Goal: Task Accomplishment & Management: Use online tool/utility

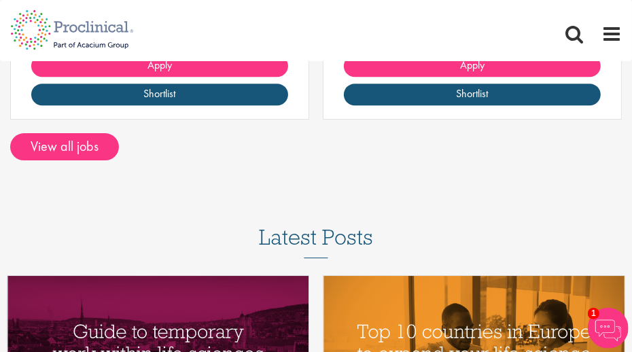
scroll to position [2123, 0]
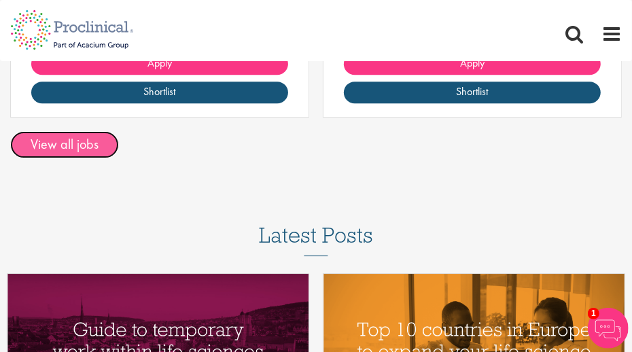
click at [50, 131] on link "View all jobs" at bounding box center [64, 144] width 109 height 27
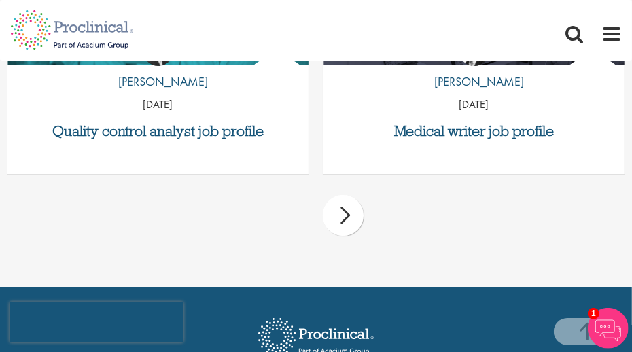
scroll to position [2237, 0]
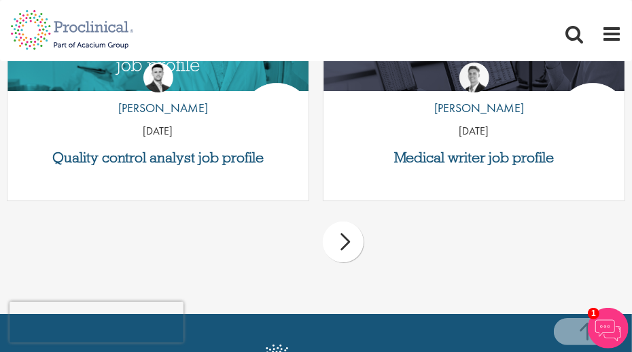
click at [349, 243] on div "next" at bounding box center [343, 241] width 41 height 41
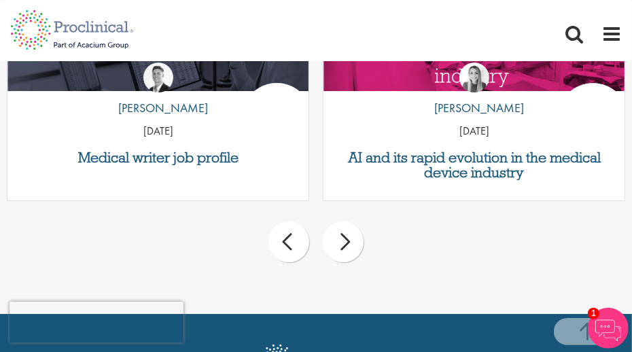
click at [349, 243] on div "next" at bounding box center [343, 241] width 41 height 41
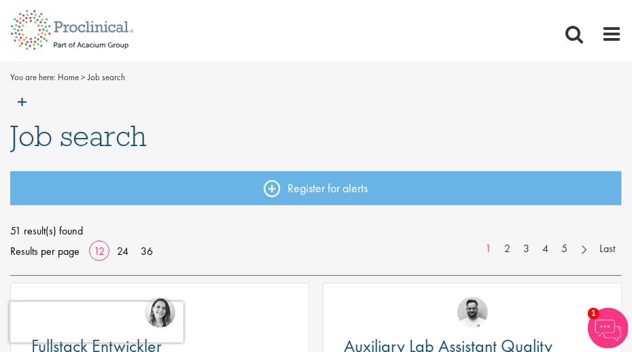
scroll to position [0, 0]
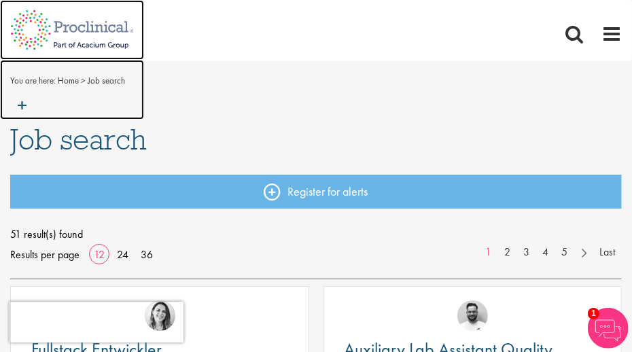
click at [24, 109] on img at bounding box center [72, 90] width 144 height 60
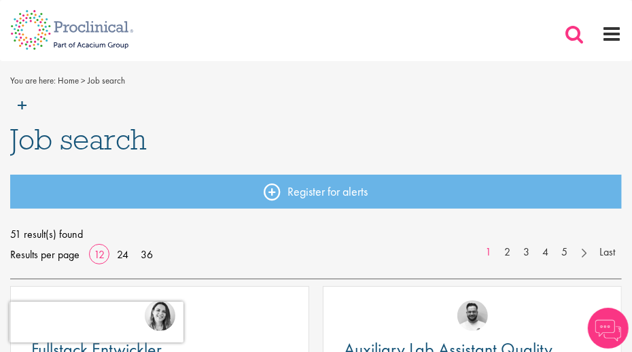
click at [566, 31] on span at bounding box center [574, 34] width 20 height 20
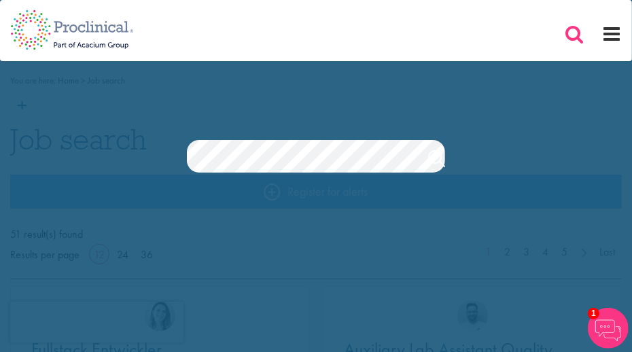
click at [574, 32] on span at bounding box center [574, 34] width 20 height 20
click at [615, 37] on span at bounding box center [611, 34] width 20 height 20
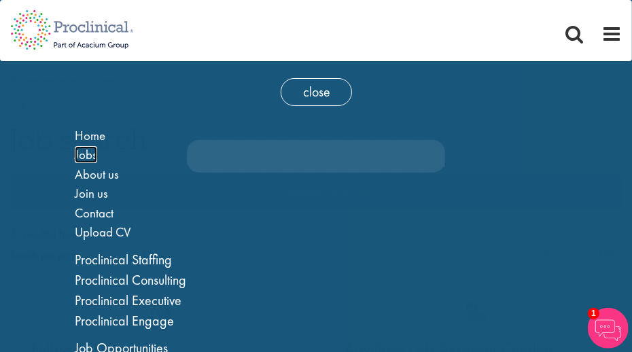
click at [94, 158] on span "Jobs" at bounding box center [86, 154] width 22 height 17
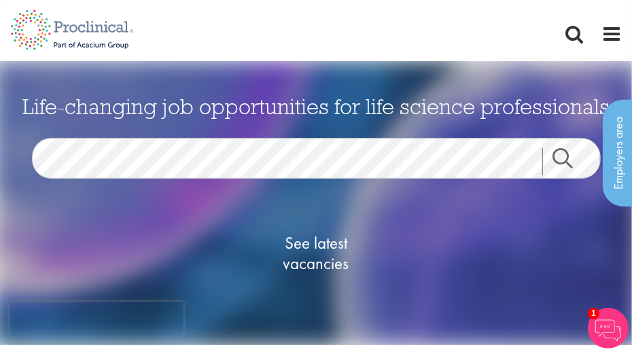
click at [552, 160] on link "Search" at bounding box center [571, 161] width 58 height 27
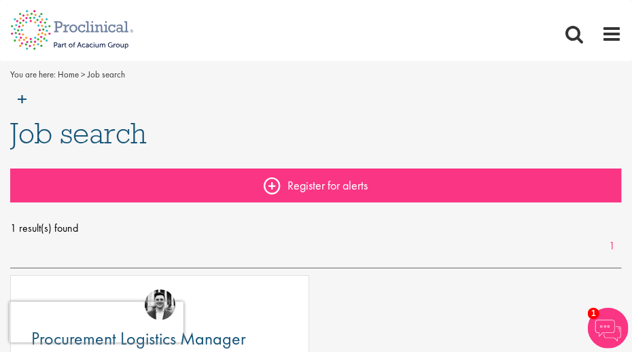
scroll to position [2, 0]
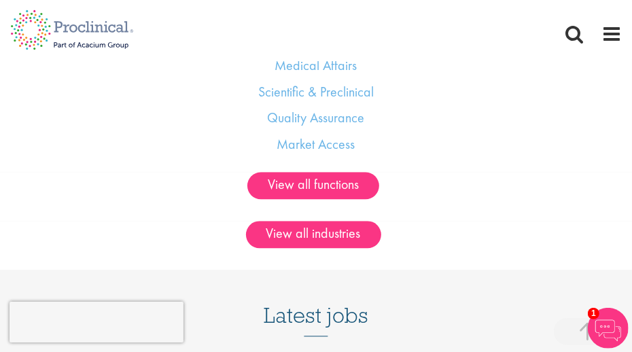
scroll to position [1436, 0]
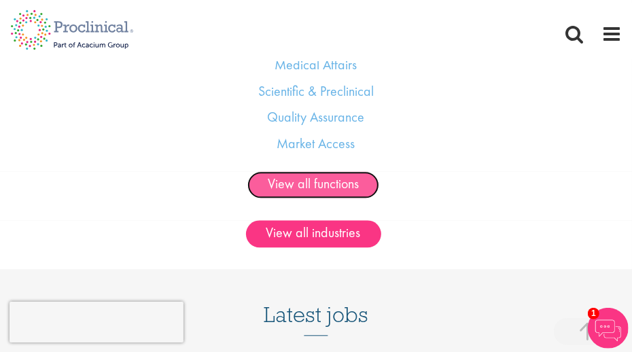
click at [314, 183] on link "View all functions" at bounding box center [313, 184] width 132 height 27
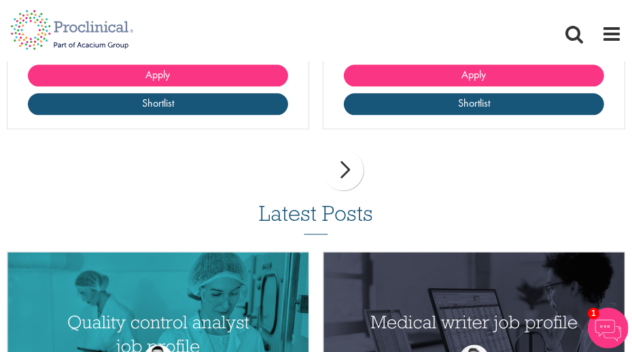
scroll to position [4131, 0]
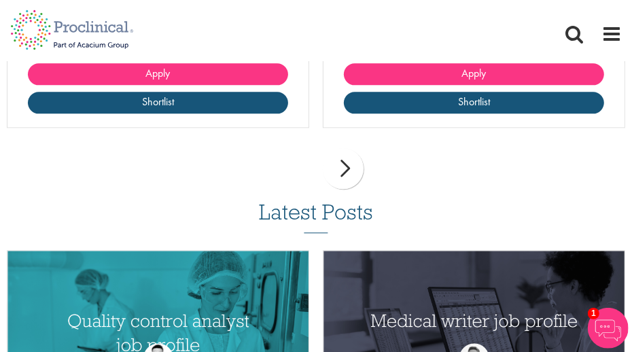
click at [346, 170] on div "next" at bounding box center [343, 168] width 41 height 41
click at [570, 39] on span at bounding box center [574, 34] width 20 height 20
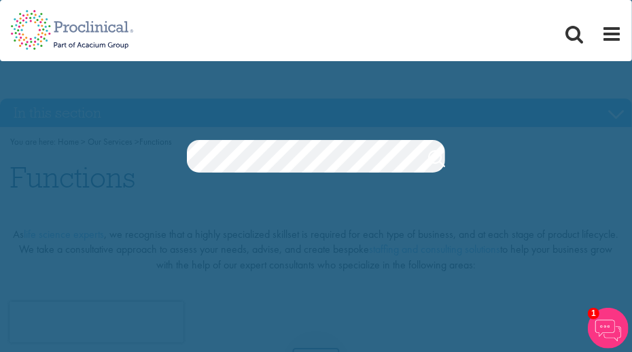
scroll to position [0, 3]
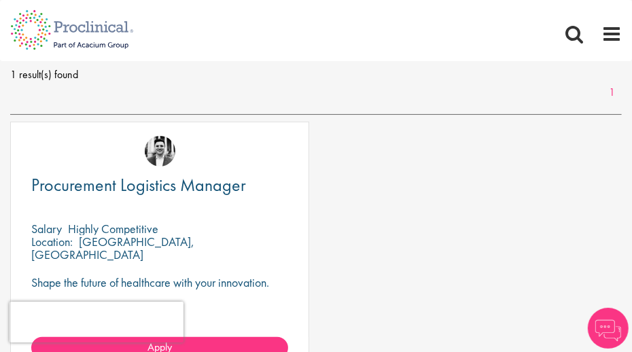
scroll to position [160, 0]
